Goal: Information Seeking & Learning: Learn about a topic

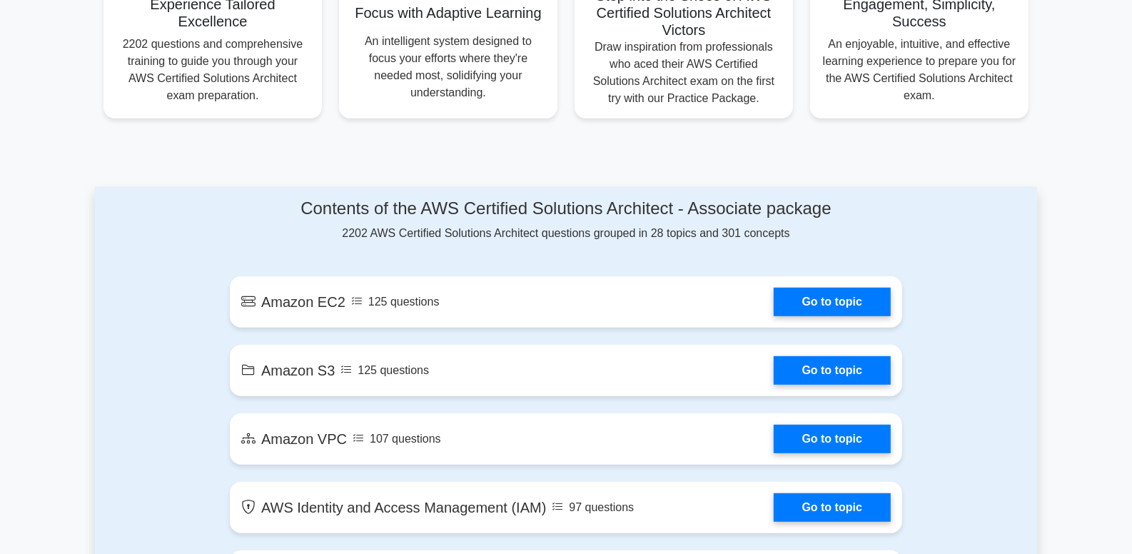
scroll to position [642, 0]
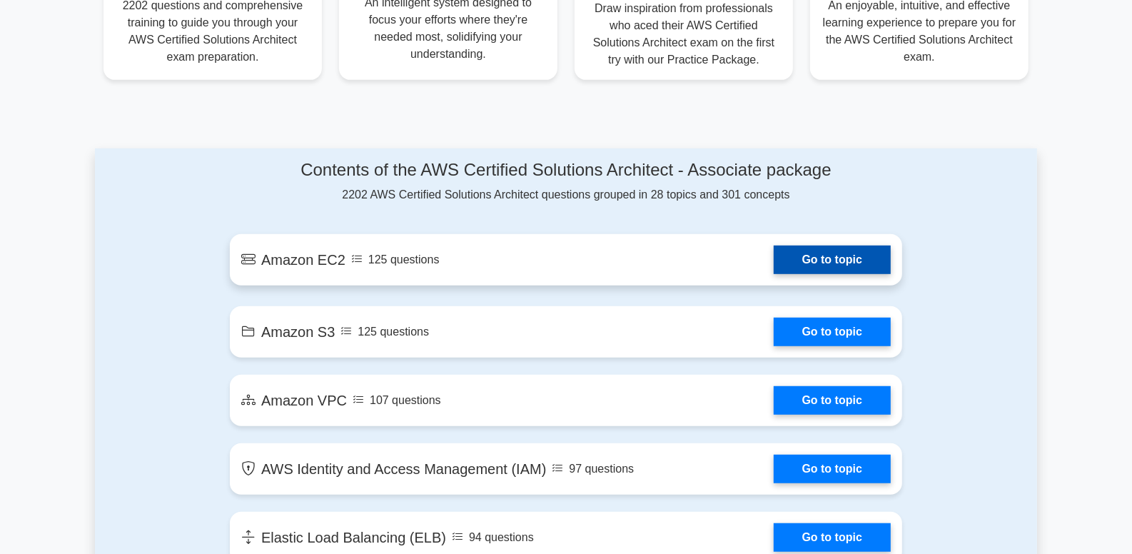
click at [851, 270] on link "Go to topic" at bounding box center [831, 259] width 117 height 29
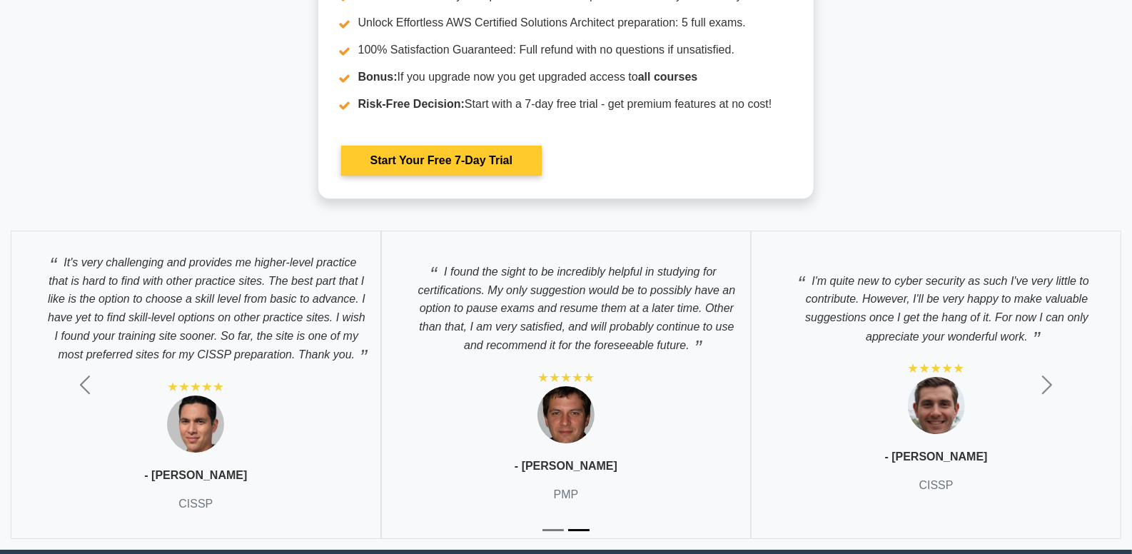
scroll to position [3924, 0]
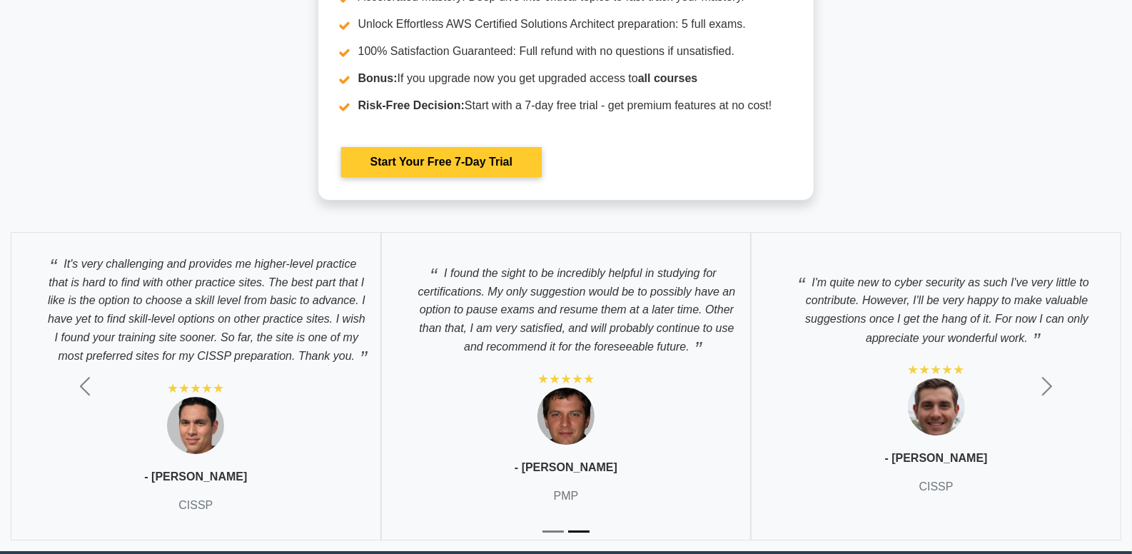
click at [482, 150] on link "Start Your Free 7-Day Trial" at bounding box center [441, 162] width 201 height 30
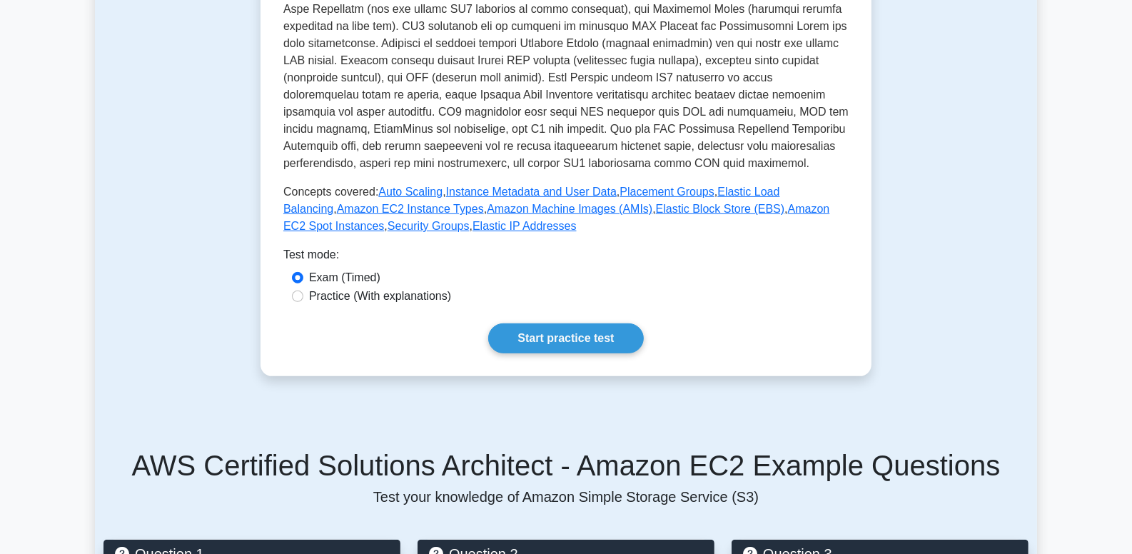
scroll to position [428, 0]
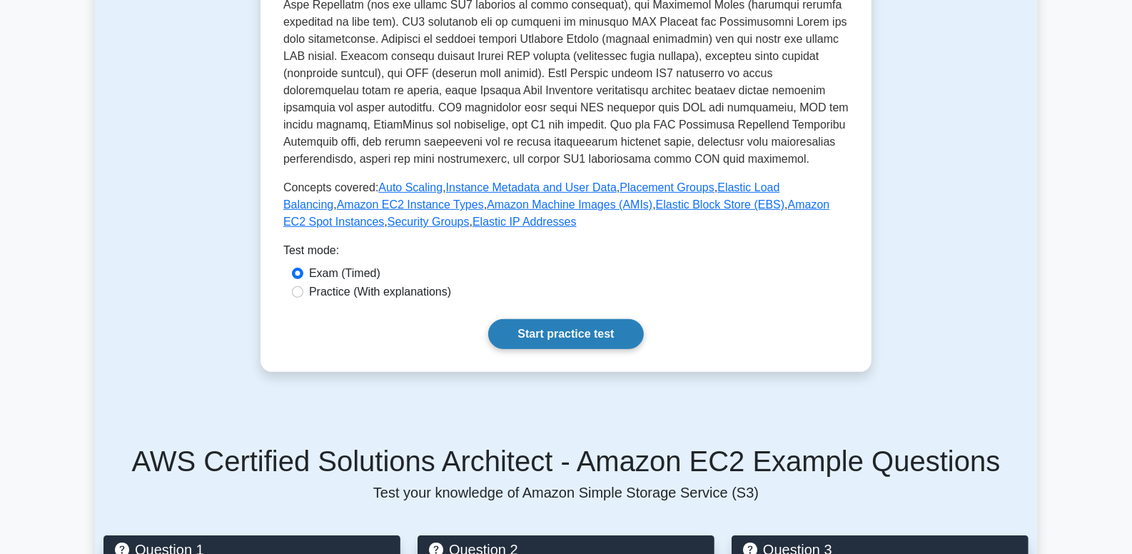
click at [578, 333] on link "Start practice test" at bounding box center [565, 334] width 155 height 30
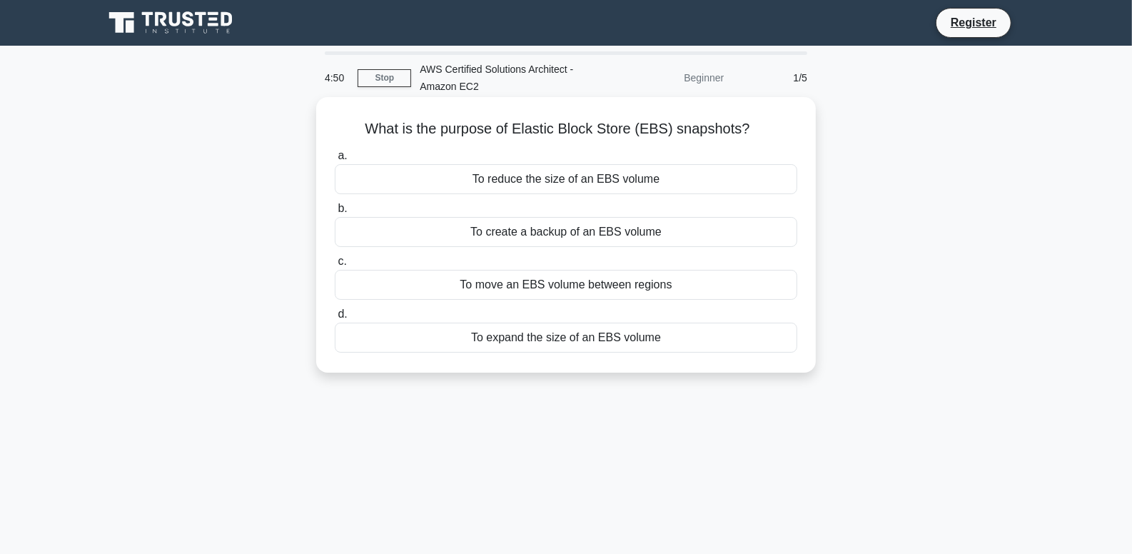
click at [610, 228] on div "To create a backup of an EBS volume" at bounding box center [566, 232] width 462 height 30
click at [335, 213] on input "b. To create a backup of an EBS volume" at bounding box center [335, 208] width 0 height 9
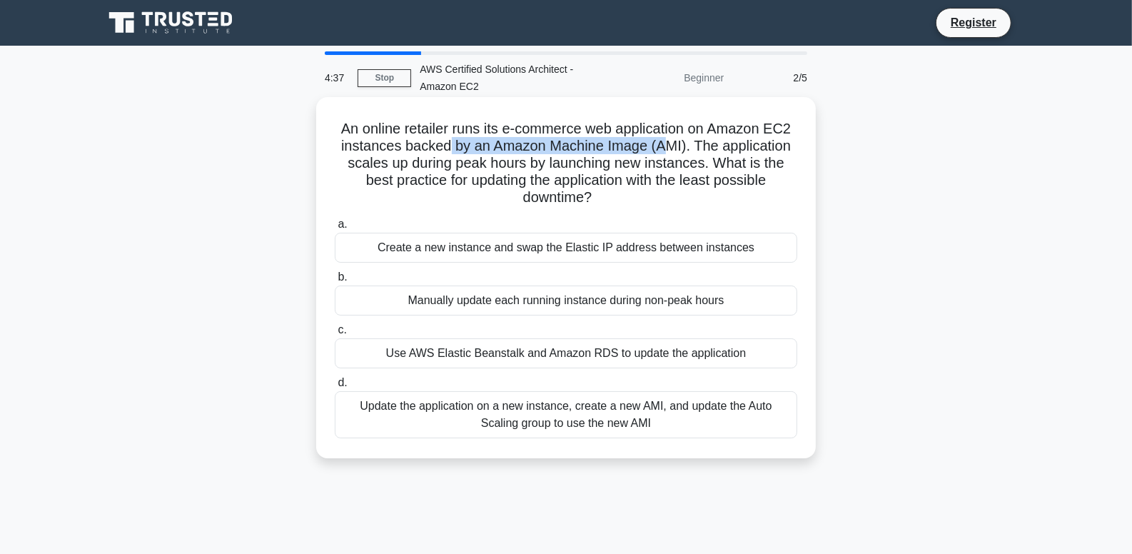
drag, startPoint x: 446, startPoint y: 149, endPoint x: 664, endPoint y: 146, distance: 217.7
click at [664, 146] on h5 "An online retailer runs its e-commerce web application on Amazon EC2 instances …" at bounding box center [565, 163] width 465 height 87
drag, startPoint x: 407, startPoint y: 181, endPoint x: 447, endPoint y: 181, distance: 39.2
click at [447, 181] on h5 "An online retailer runs its e-commerce web application on Amazon EC2 instances …" at bounding box center [565, 163] width 465 height 87
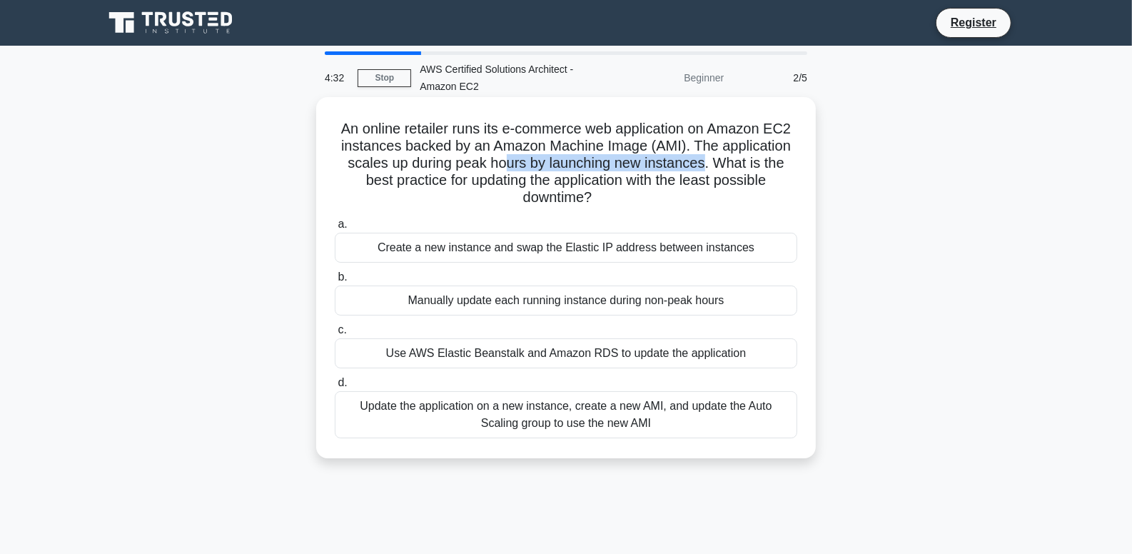
drag, startPoint x: 507, startPoint y: 163, endPoint x: 704, endPoint y: 162, distance: 196.2
click at [704, 162] on h5 "An online retailer runs its e-commerce web application on Amazon EC2 instances …" at bounding box center [565, 163] width 465 height 87
drag, startPoint x: 624, startPoint y: 188, endPoint x: 664, endPoint y: 187, distance: 40.7
click at [664, 187] on h5 "An online retailer runs its e-commerce web application on Amazon EC2 instances …" at bounding box center [565, 163] width 465 height 87
click at [564, 243] on div "Create a new instance and swap the Elastic IP address between instances" at bounding box center [566, 248] width 462 height 30
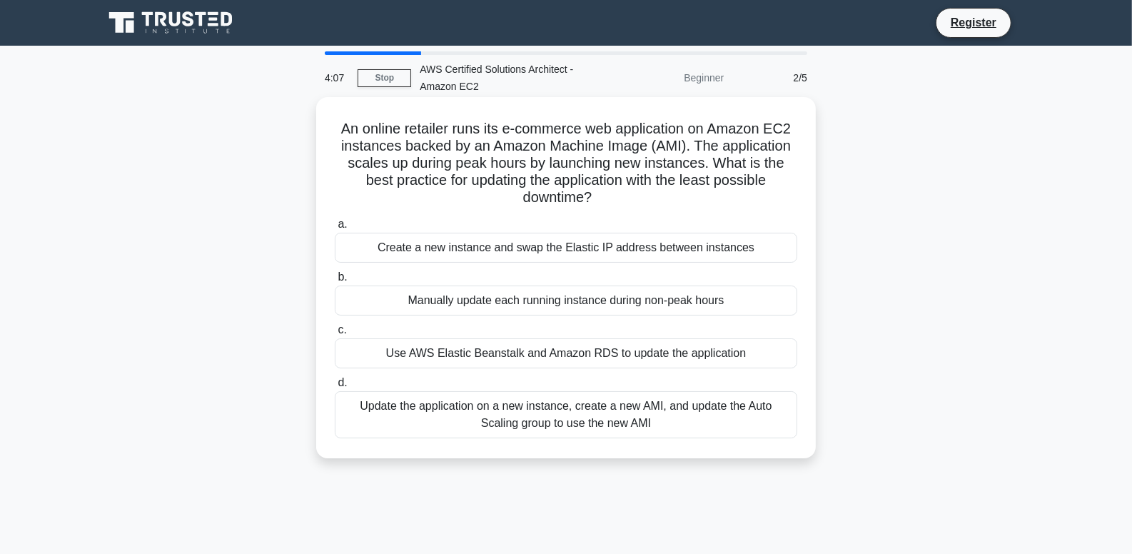
click at [335, 229] on input "a. Create a new instance and swap the Elastic IP address between instances" at bounding box center [335, 224] width 0 height 9
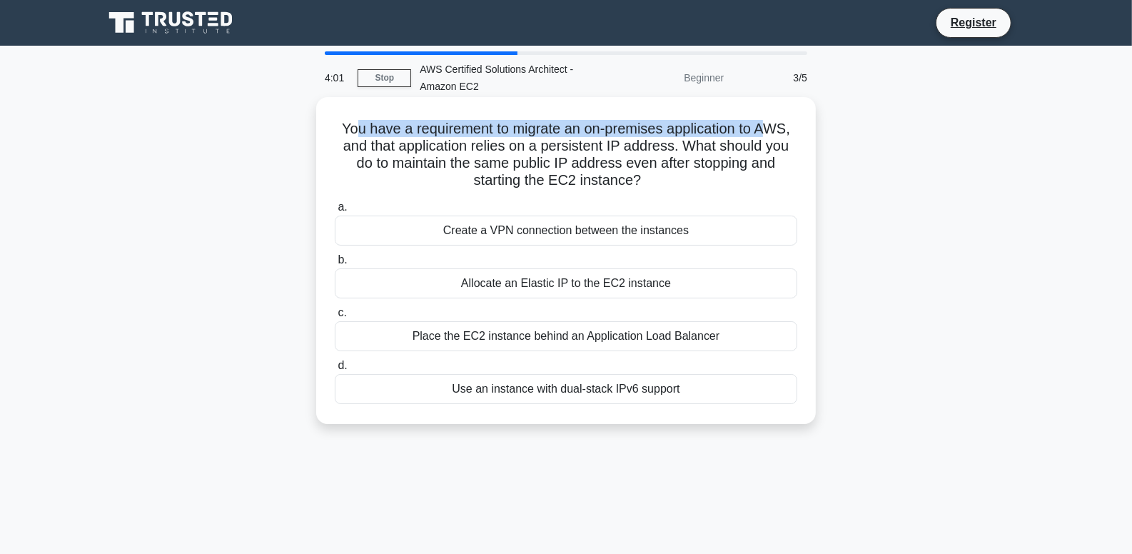
drag, startPoint x: 347, startPoint y: 127, endPoint x: 775, endPoint y: 124, distance: 427.4
click at [775, 124] on h5 "You have a requirement to migrate an on-premises application to AWS, and that a…" at bounding box center [565, 155] width 465 height 70
drag, startPoint x: 523, startPoint y: 131, endPoint x: 778, endPoint y: 133, distance: 255.5
click at [778, 133] on h5 "You have a requirement to migrate an on-premises application to AWS, and that a…" at bounding box center [565, 155] width 465 height 70
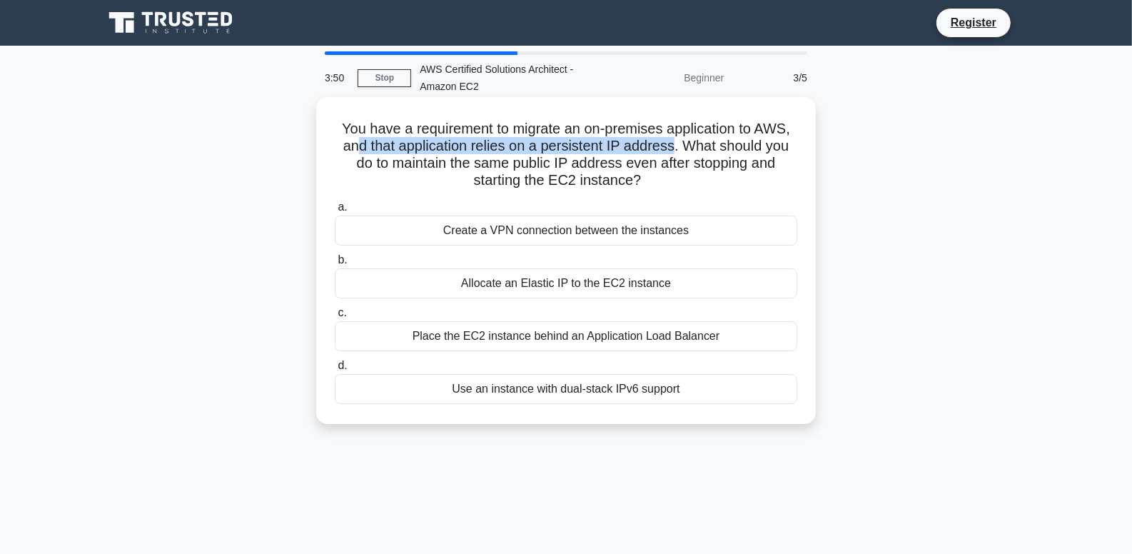
drag, startPoint x: 357, startPoint y: 152, endPoint x: 674, endPoint y: 153, distance: 317.5
click at [674, 153] on h5 "You have a requirement to migrate an on-premises application to AWS, and that a…" at bounding box center [565, 155] width 465 height 70
drag, startPoint x: 639, startPoint y: 168, endPoint x: 761, endPoint y: 173, distance: 121.4
click at [761, 173] on h5 "You have a requirement to migrate an on-premises application to AWS, and that a…" at bounding box center [565, 155] width 465 height 70
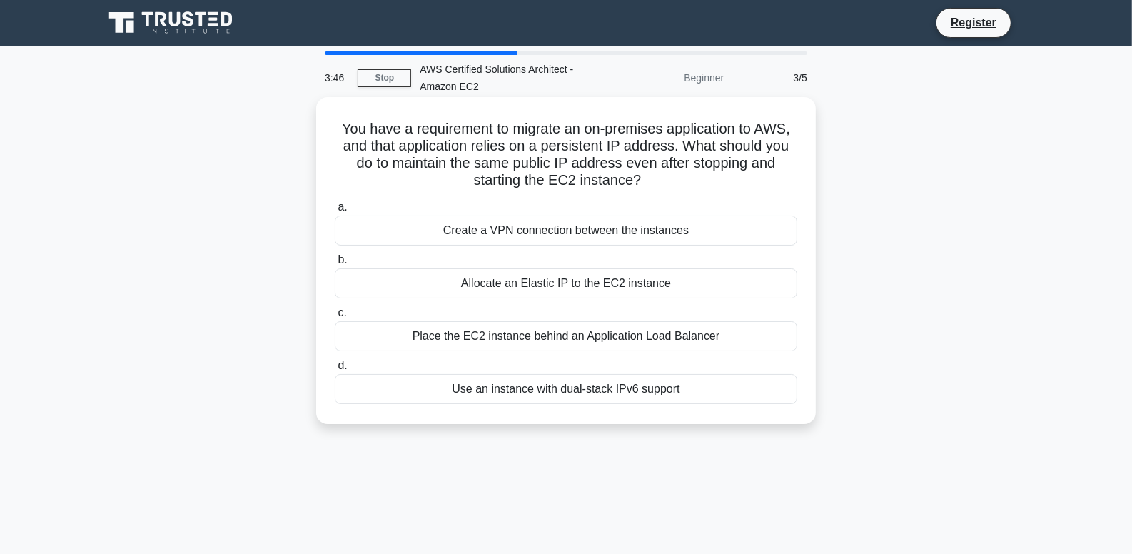
click at [761, 173] on h5 "You have a requirement to migrate an on-premises application to AWS, and that a…" at bounding box center [565, 155] width 465 height 70
click at [573, 281] on div "Allocate an Elastic IP to the EC2 instance" at bounding box center [566, 283] width 462 height 30
click at [335, 265] on input "b. Allocate an Elastic IP to the EC2 instance" at bounding box center [335, 259] width 0 height 9
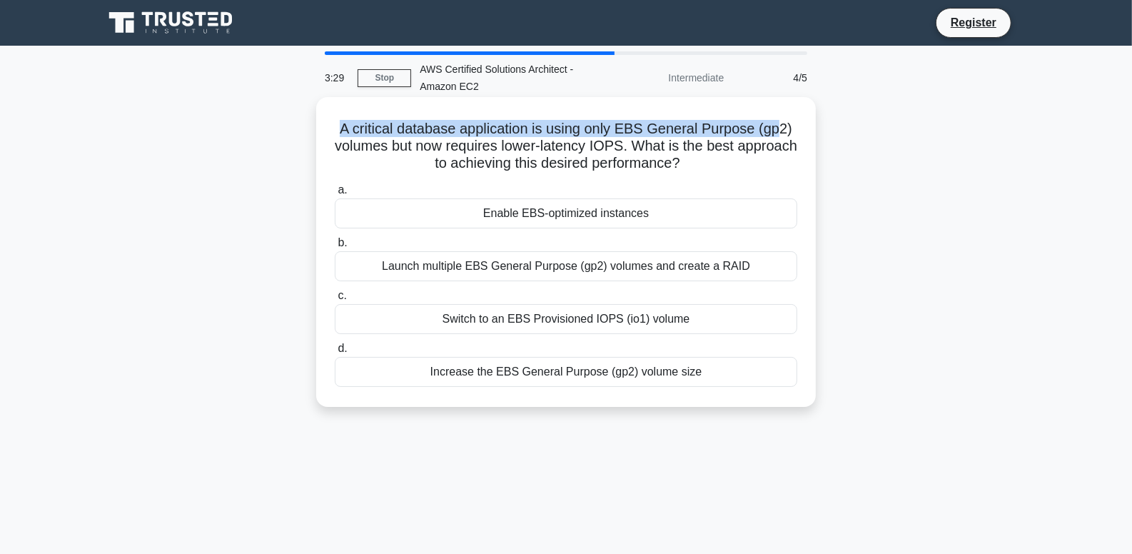
drag, startPoint x: 410, startPoint y: 137, endPoint x: 777, endPoint y: 133, distance: 366.8
click at [777, 133] on h5 "A critical database application is using only EBS General Purpose (gp2) volumes…" at bounding box center [565, 146] width 465 height 53
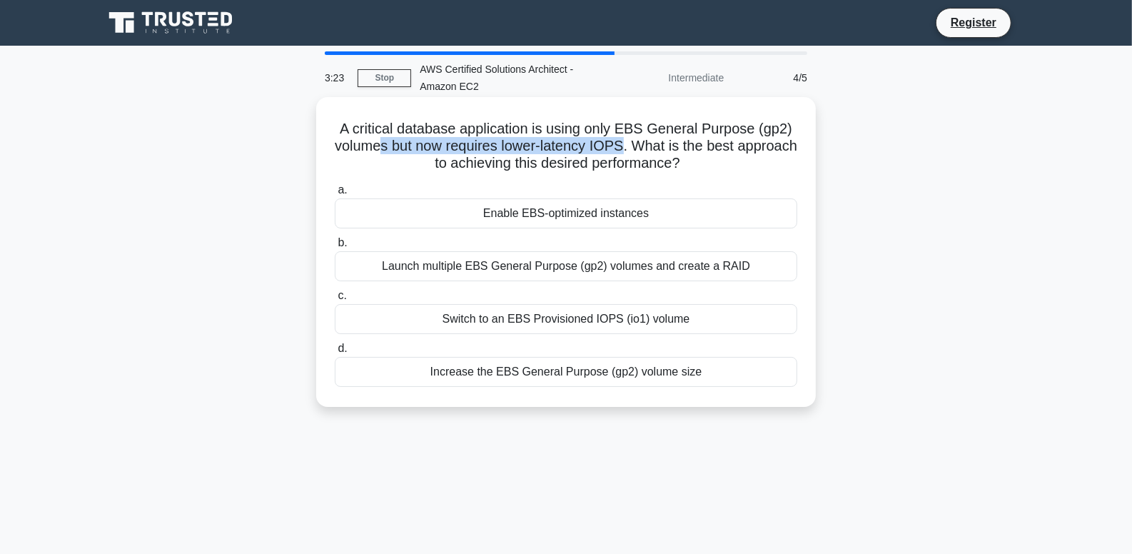
drag, startPoint x: 427, startPoint y: 153, endPoint x: 654, endPoint y: 148, distance: 227.7
click at [654, 148] on h5 "A critical database application is using only EBS General Purpose (gp2) volumes…" at bounding box center [565, 146] width 465 height 53
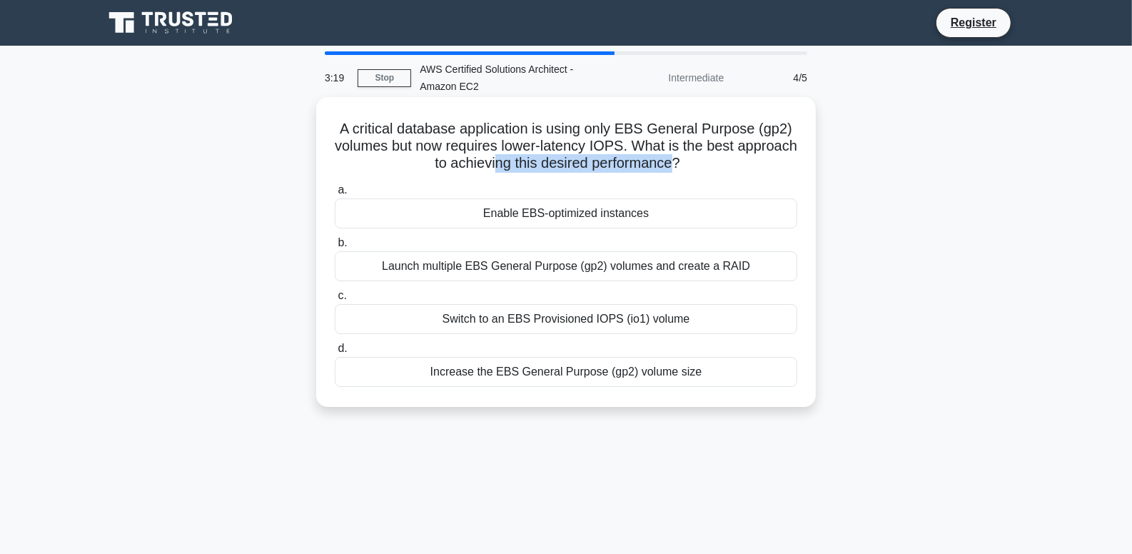
drag, startPoint x: 527, startPoint y: 166, endPoint x: 709, endPoint y: 166, distance: 181.2
click at [709, 166] on h5 "A critical database application is using only EBS General Purpose (gp2) volumes…" at bounding box center [565, 146] width 465 height 53
click at [519, 323] on div "Switch to an EBS Provisioned IOPS (io1) volume" at bounding box center [566, 319] width 462 height 30
click at [335, 300] on input "c. Switch to an EBS Provisioned IOPS (io1) volume" at bounding box center [335, 295] width 0 height 9
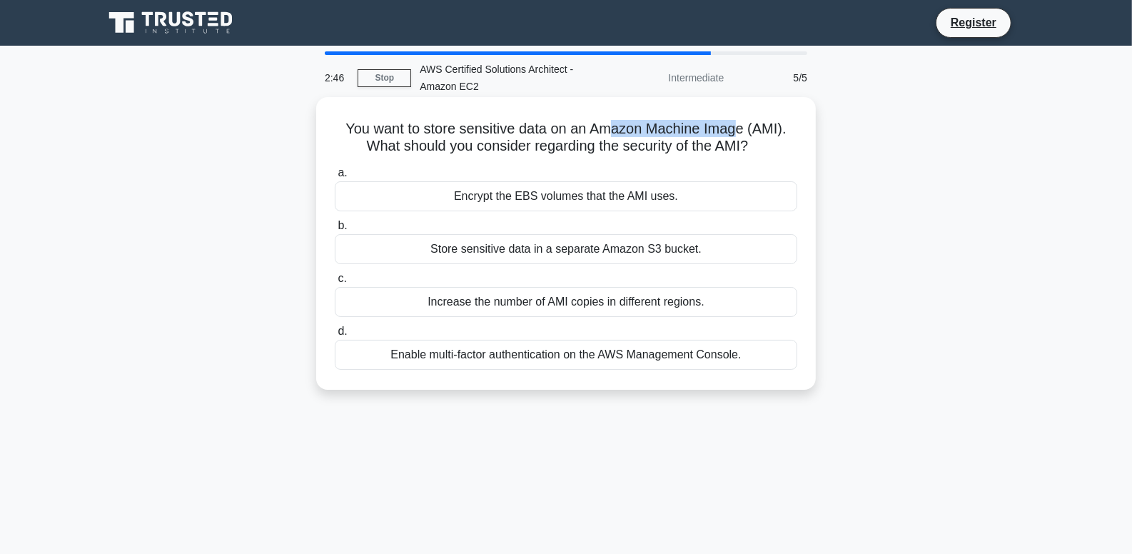
drag, startPoint x: 609, startPoint y: 122, endPoint x: 739, endPoint y: 129, distance: 130.8
click at [739, 129] on h5 "You want to store sensitive data on an Amazon Machine Image (AMI). What should …" at bounding box center [565, 138] width 465 height 36
drag, startPoint x: 608, startPoint y: 153, endPoint x: 704, endPoint y: 161, distance: 95.9
click at [704, 161] on div "You want to store sensitive data on an Amazon Machine Image (AMI). What should …" at bounding box center [566, 243] width 488 height 281
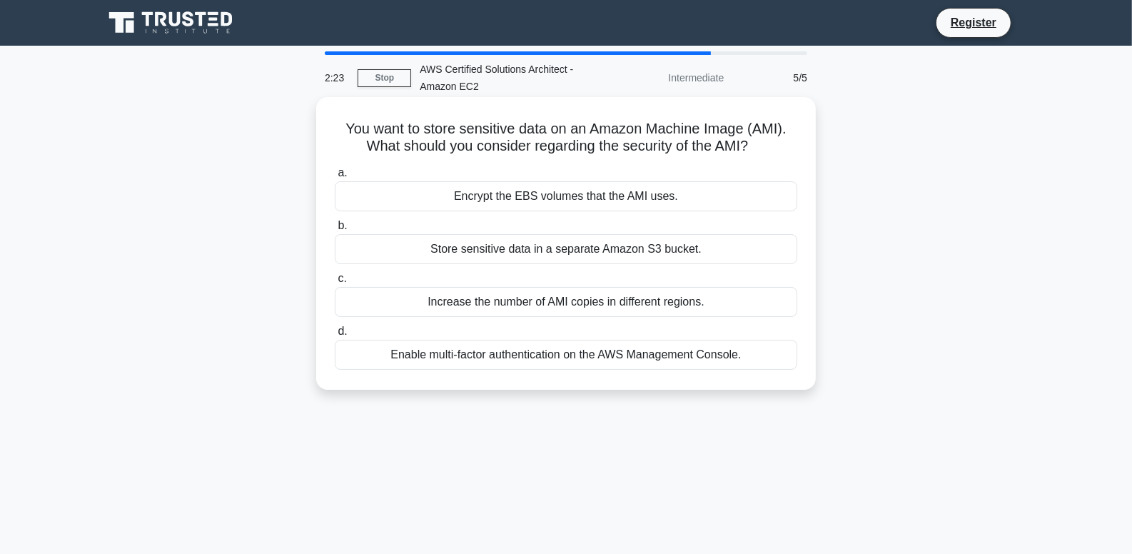
click at [573, 198] on div "Encrypt the EBS volumes that the AMI uses." at bounding box center [566, 196] width 462 height 30
click at [335, 178] on input "a. Encrypt the EBS volumes that the AMI uses." at bounding box center [335, 172] width 0 height 9
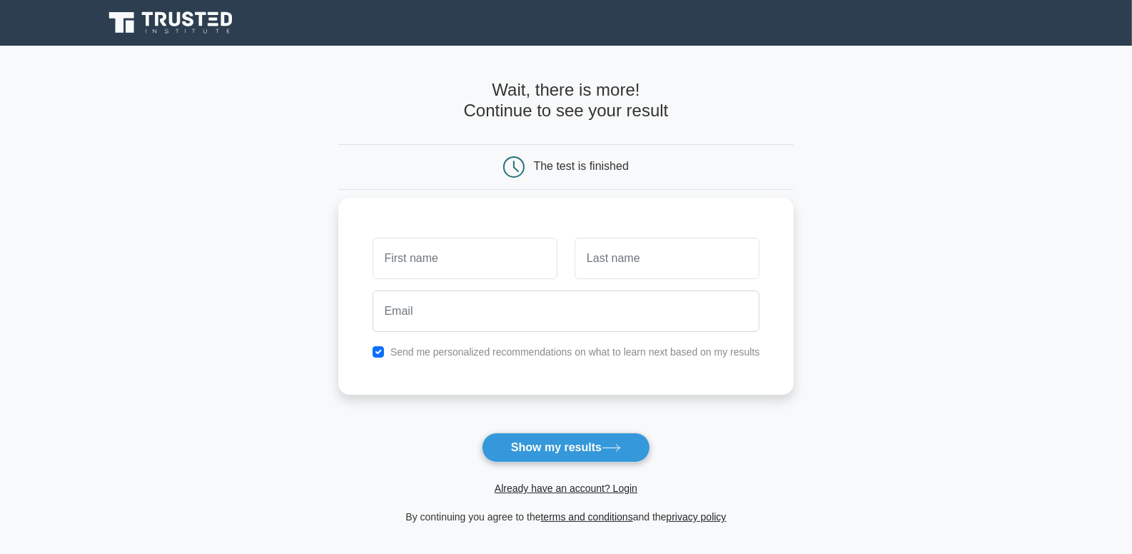
click at [487, 267] on input "text" at bounding box center [464, 258] width 185 height 41
type input "kishore"
type input "v"
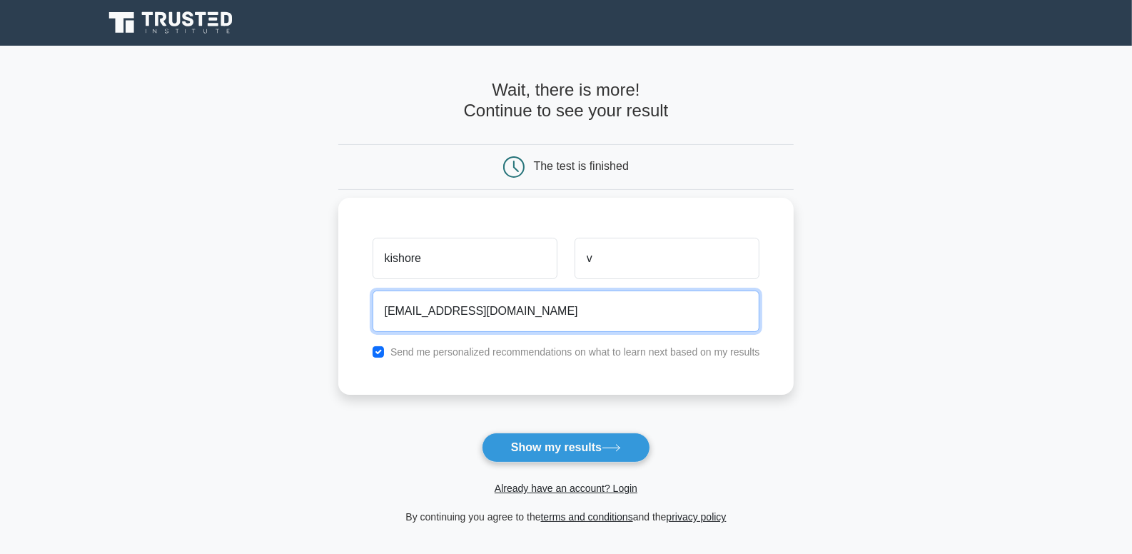
type input "kishore17a@gmail.com"
click at [482, 432] on button "Show my results" at bounding box center [566, 447] width 168 height 30
